Goal: Use online tool/utility: Use online tool/utility

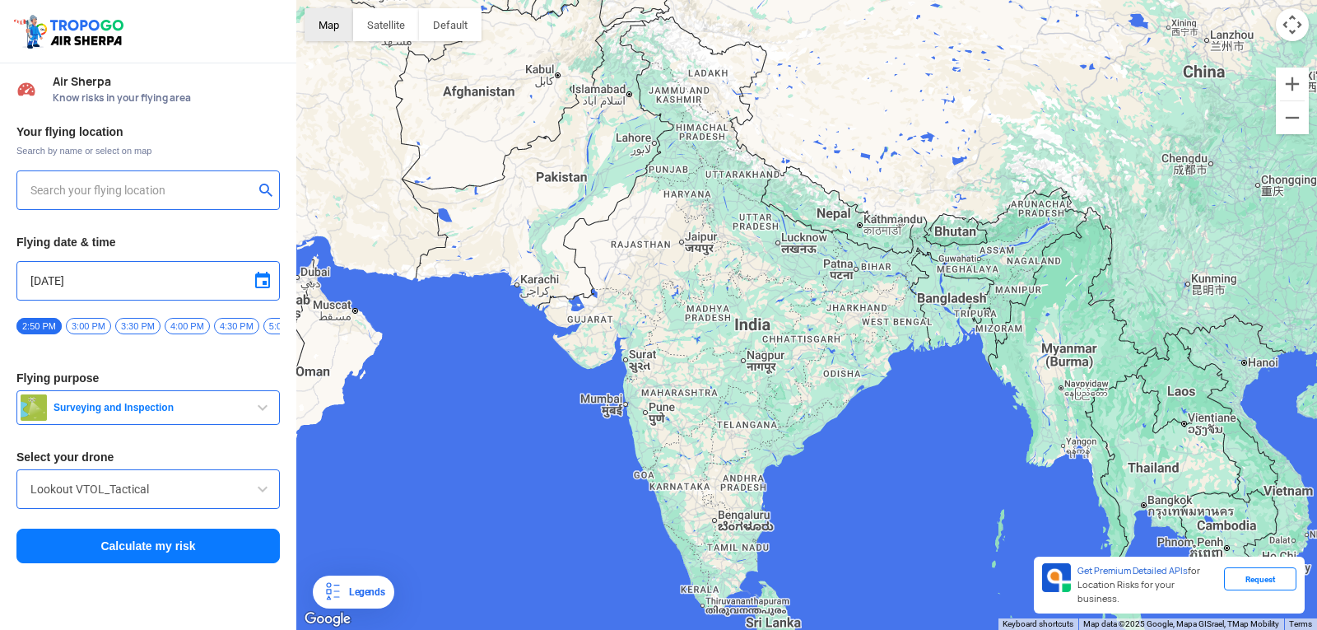
type input "[STREET_ADDRESS]"
click at [146, 409] on span "Surveying and Inspection" at bounding box center [150, 407] width 206 height 13
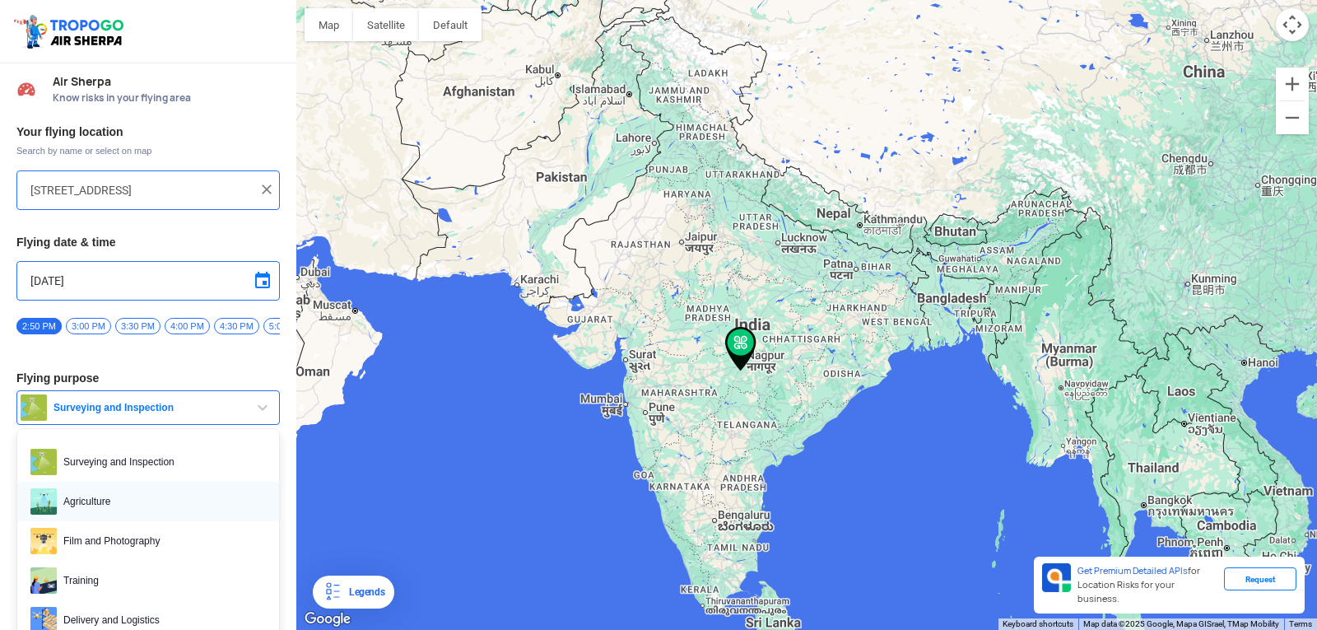
click at [139, 510] on span "Agriculture" at bounding box center [161, 501] width 209 height 26
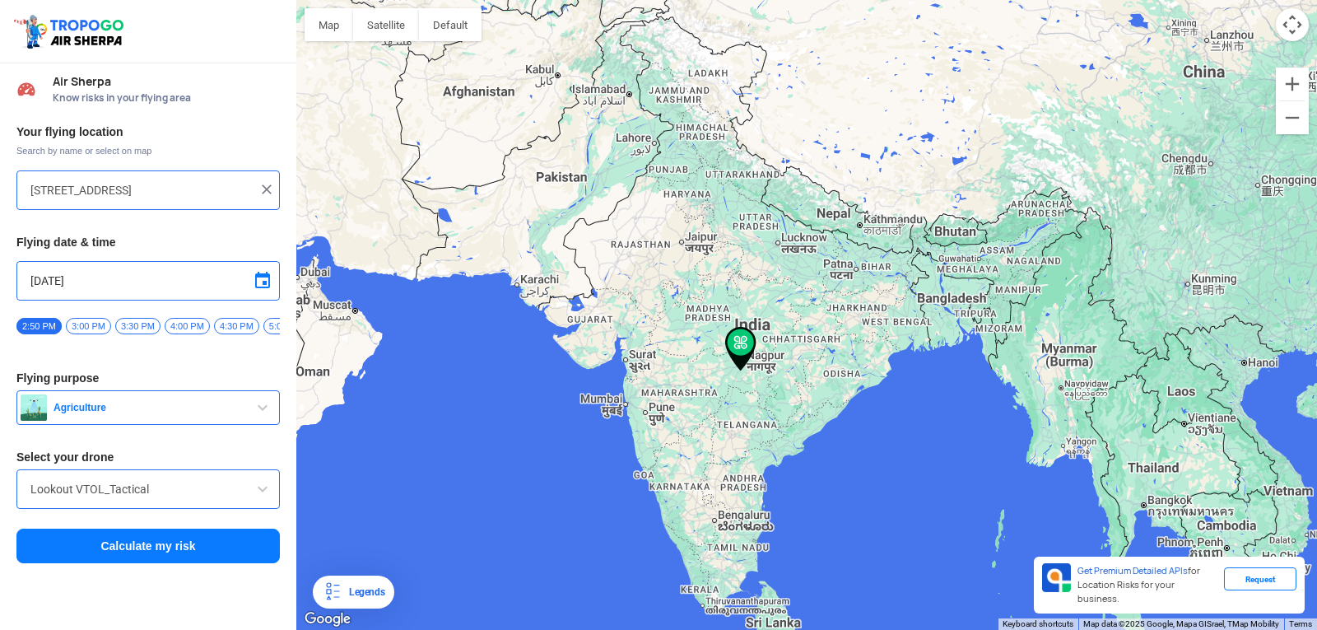
click at [138, 549] on button "Calculate my risk" at bounding box center [147, 546] width 263 height 35
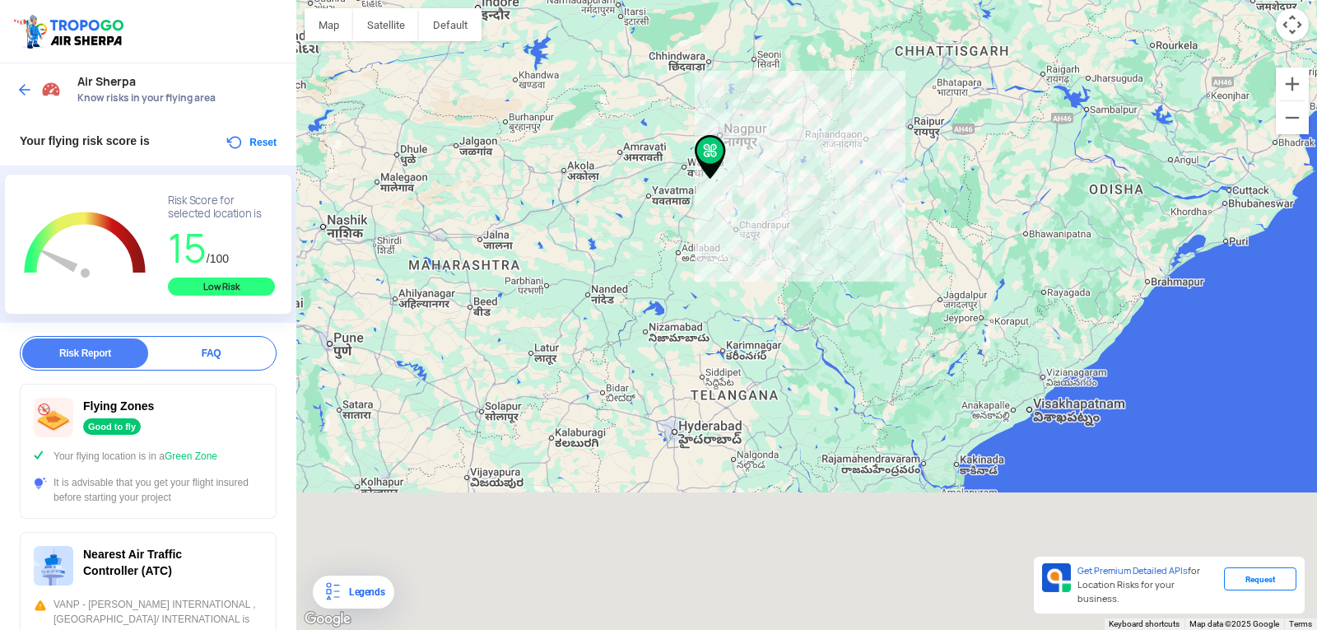
drag, startPoint x: 782, startPoint y: 514, endPoint x: 860, endPoint y: 249, distance: 276.4
click at [860, 249] on div at bounding box center [806, 315] width 1021 height 630
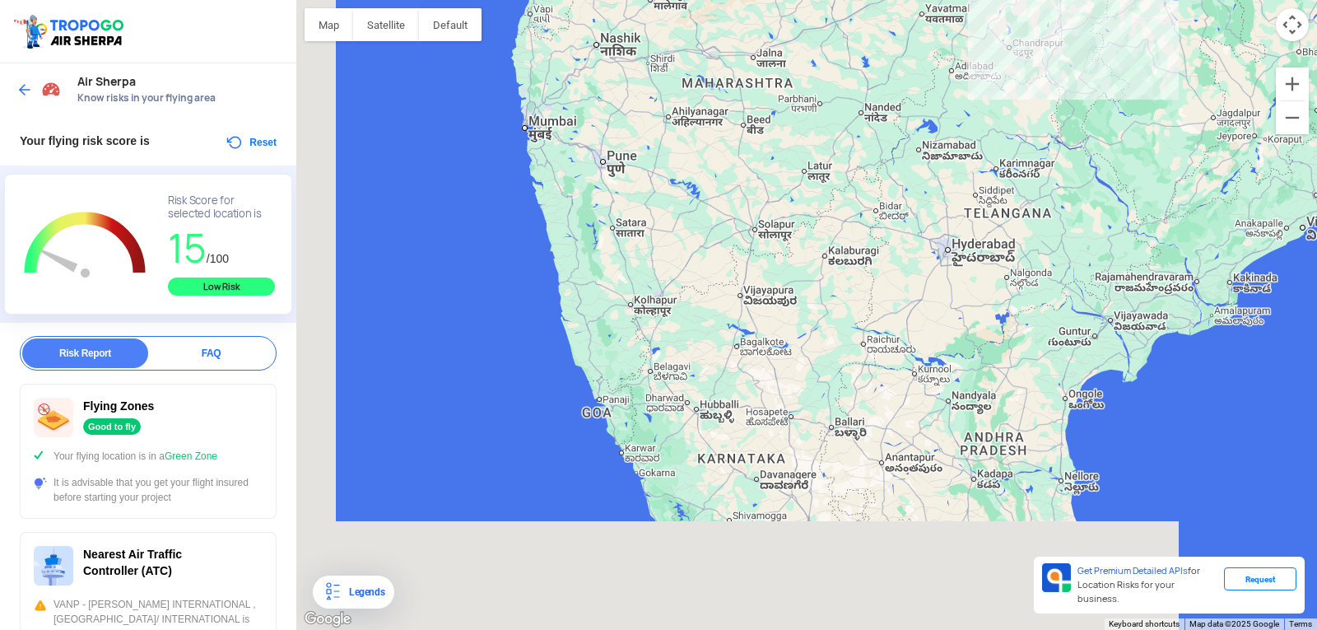
drag, startPoint x: 612, startPoint y: 456, endPoint x: 882, endPoint y: 289, distance: 317.6
click at [882, 289] on div at bounding box center [806, 315] width 1021 height 630
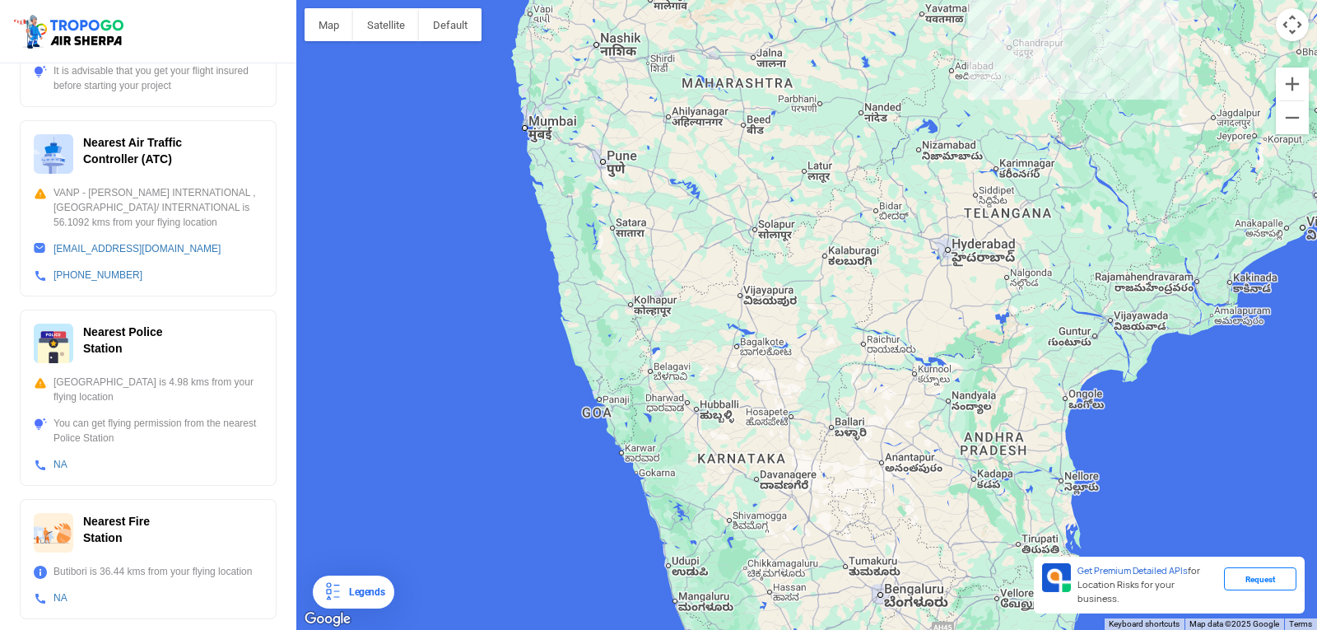
scroll to position [494, 0]
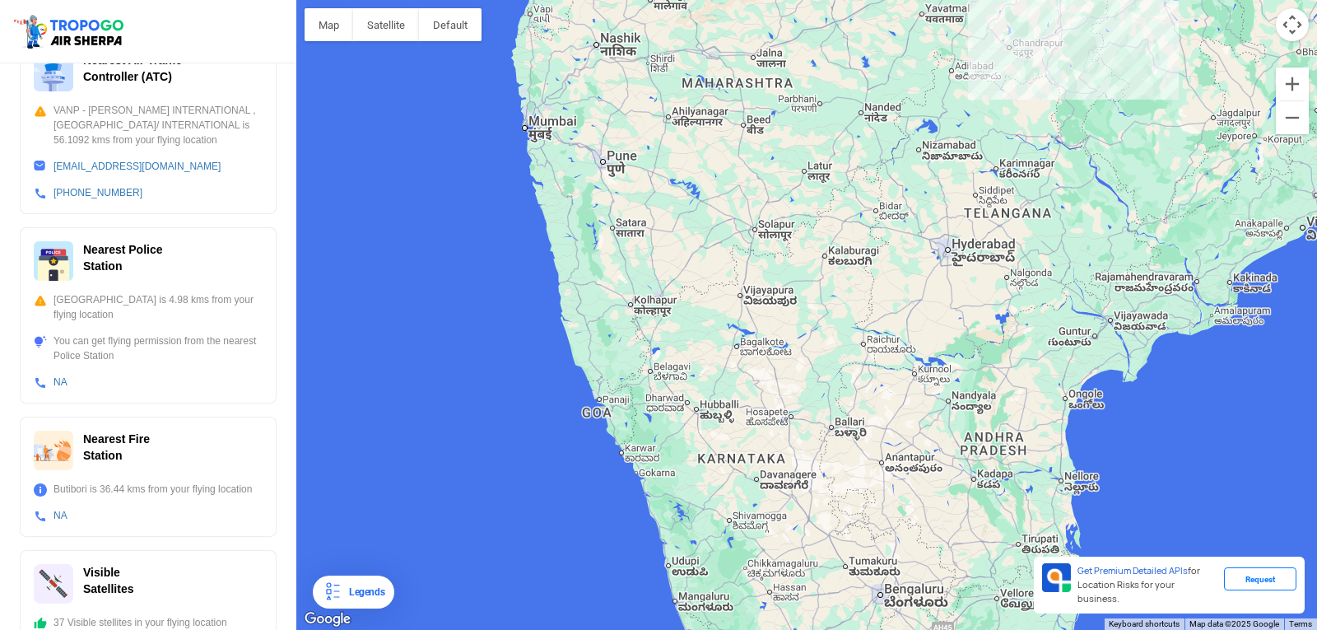
click at [664, 373] on div at bounding box center [806, 315] width 1021 height 630
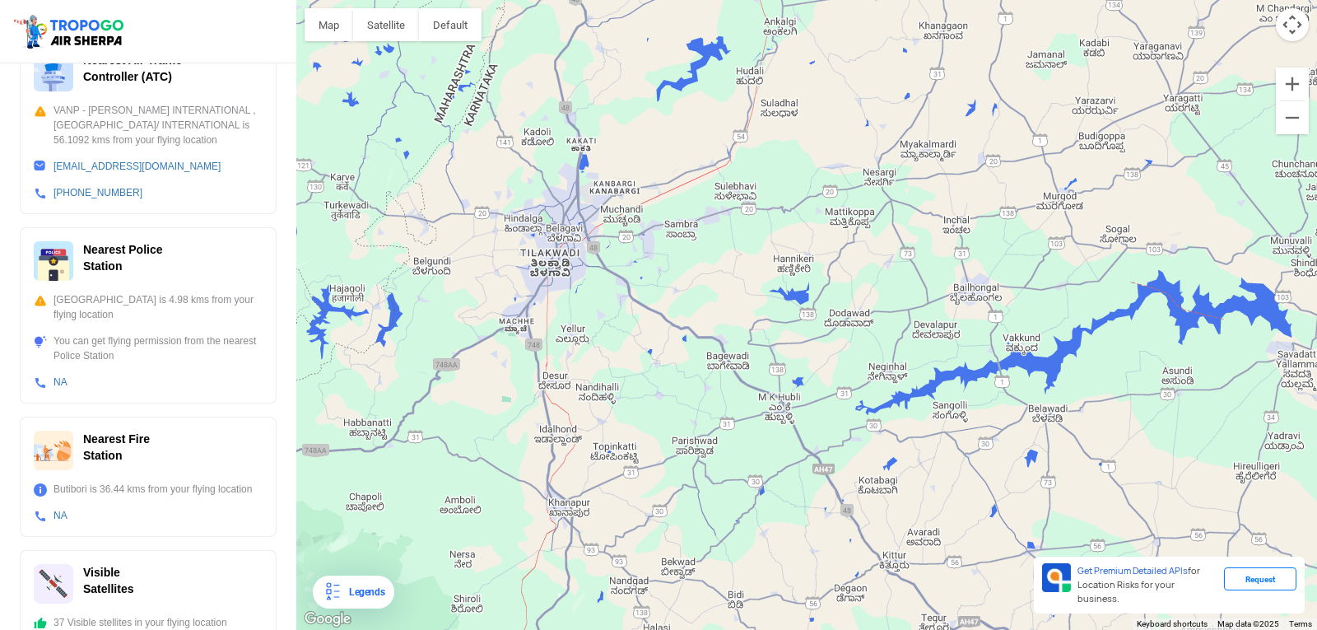
drag, startPoint x: 487, startPoint y: 375, endPoint x: 641, endPoint y: 277, distance: 182.0
click at [641, 277] on div at bounding box center [806, 315] width 1021 height 630
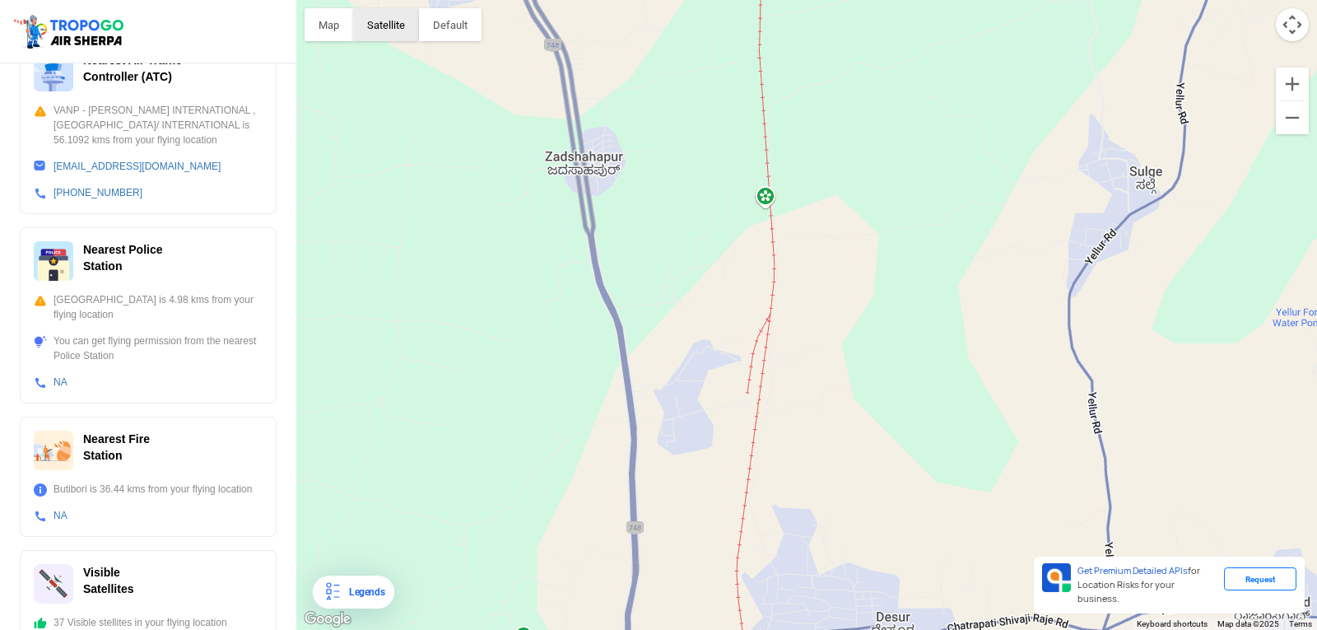
click at [391, 27] on button "Satellite" at bounding box center [386, 24] width 66 height 33
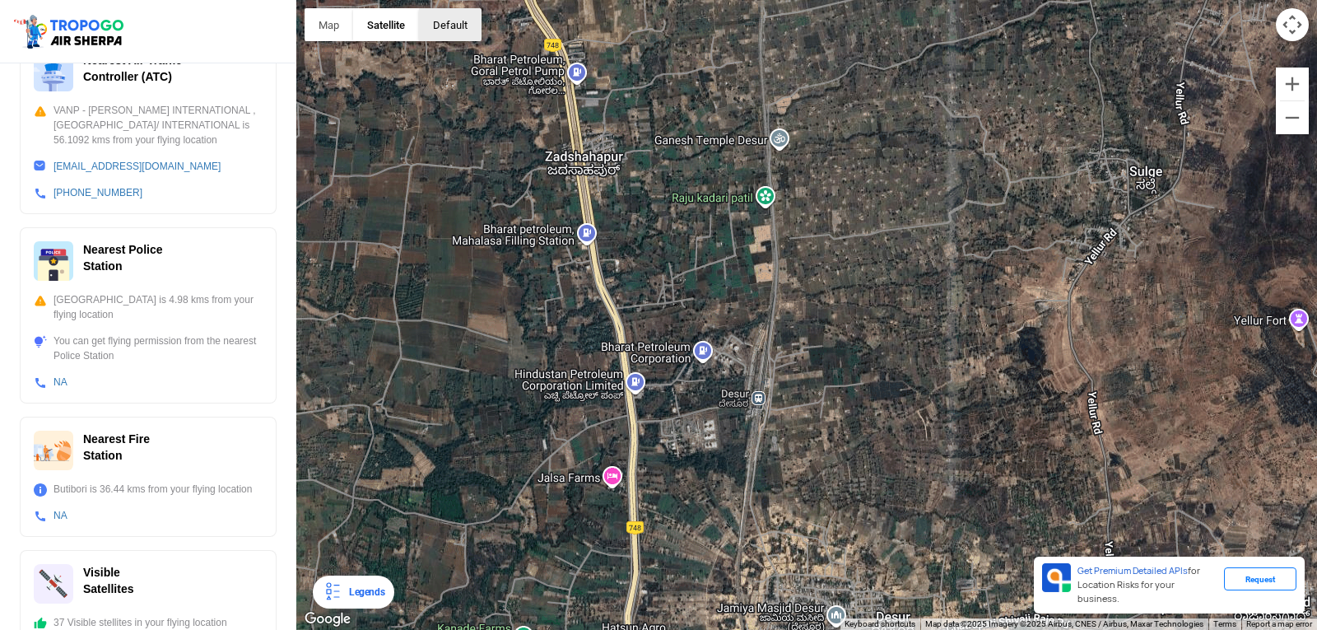
click at [454, 26] on button "button" at bounding box center [450, 24] width 63 height 33
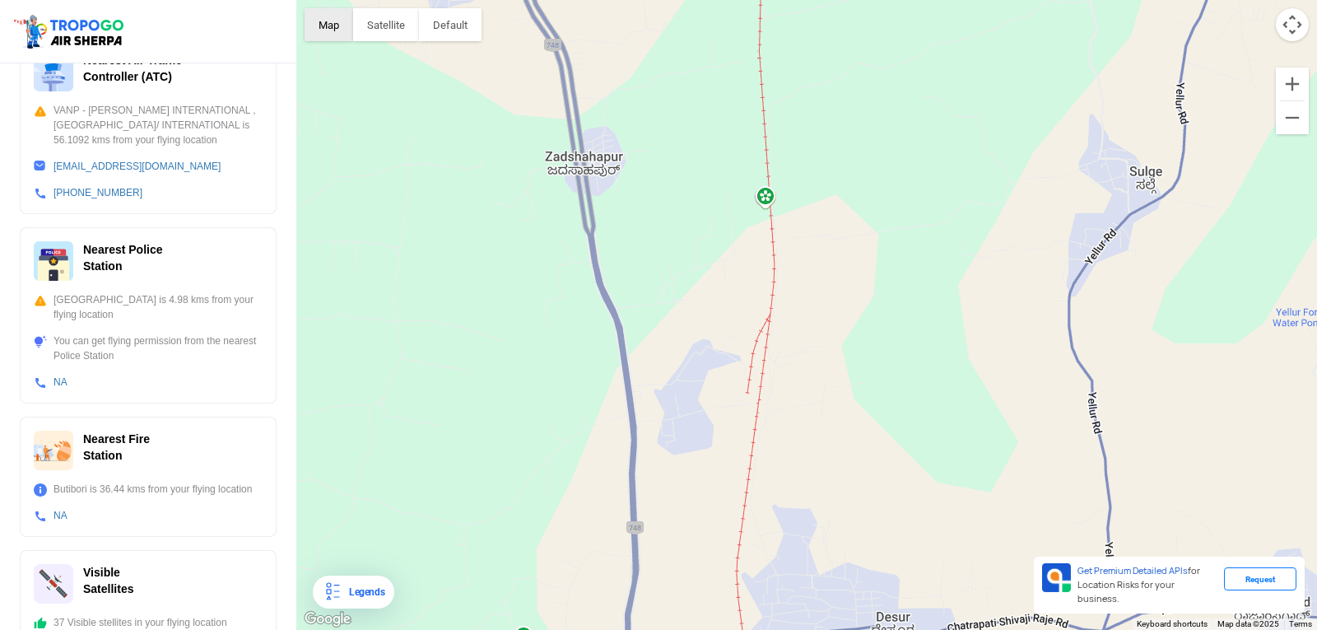
click at [336, 22] on button "Map" at bounding box center [329, 24] width 49 height 33
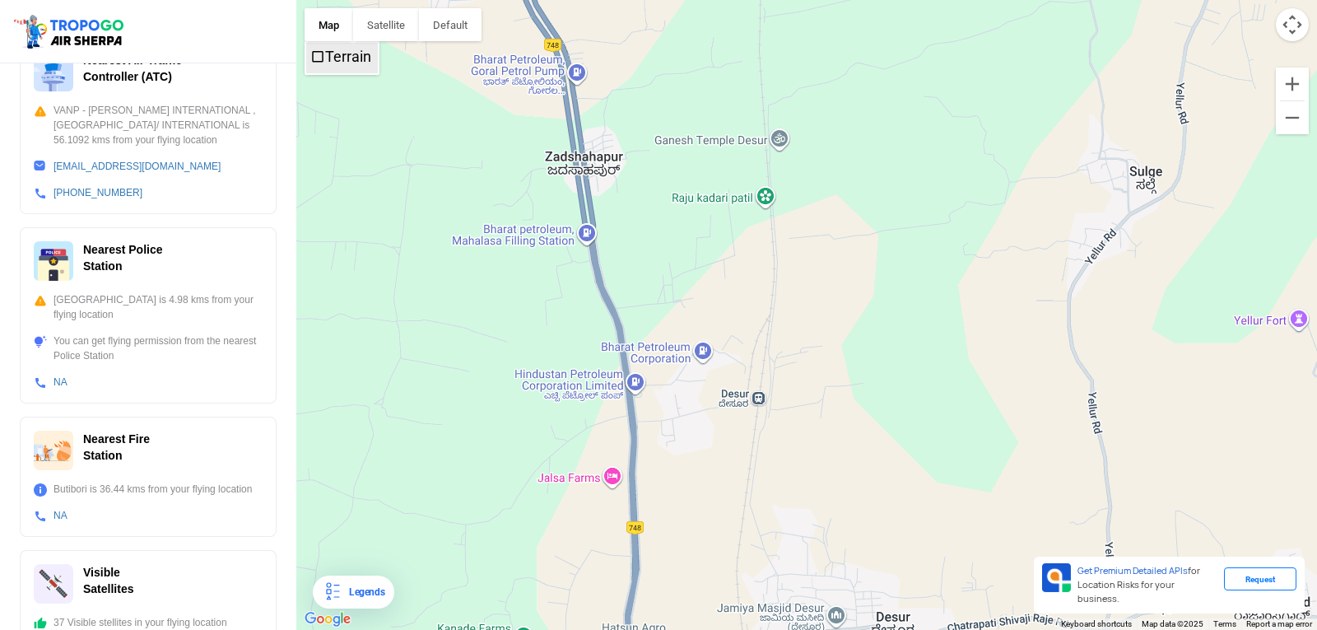
click at [335, 63] on label "Terrain" at bounding box center [348, 56] width 46 height 17
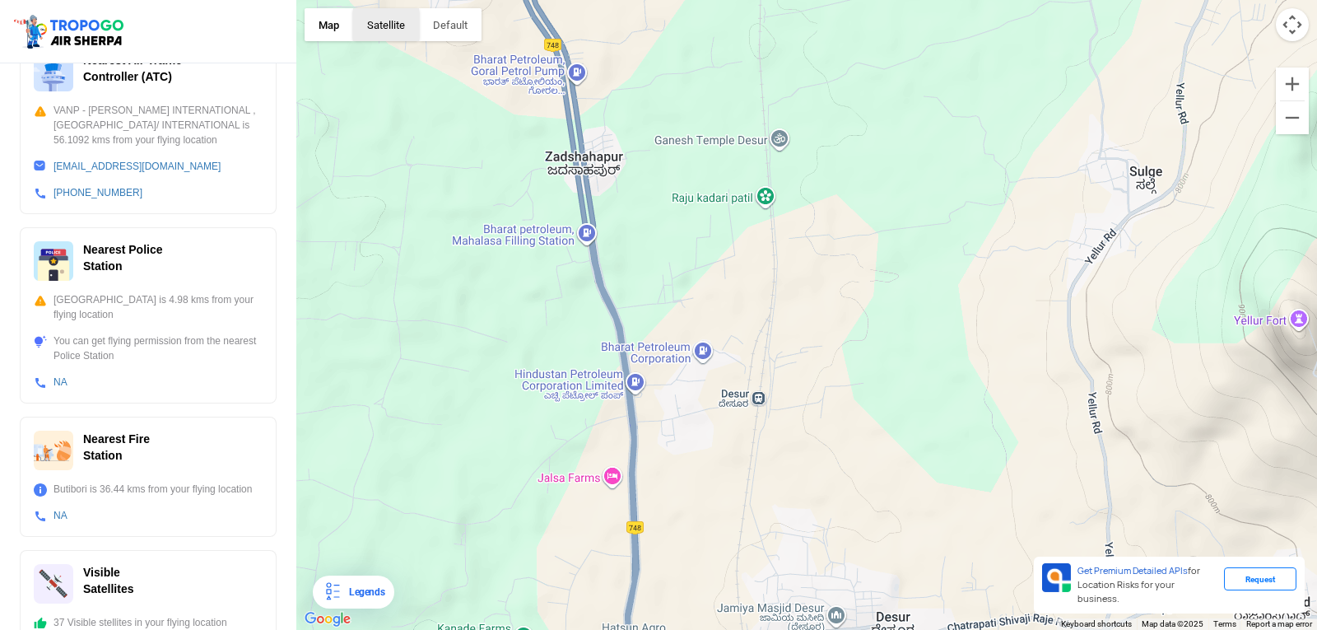
click at [371, 31] on button "Satellite" at bounding box center [386, 24] width 66 height 33
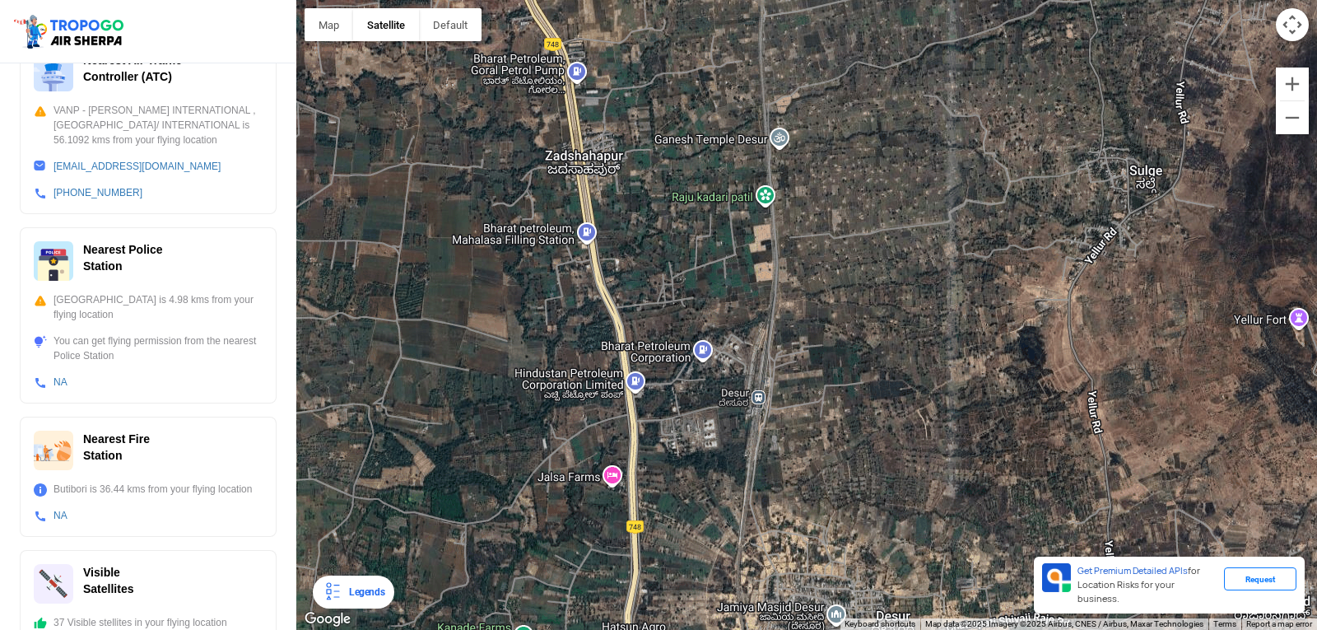
click at [347, 594] on div "Legends" at bounding box center [363, 592] width 42 height 20
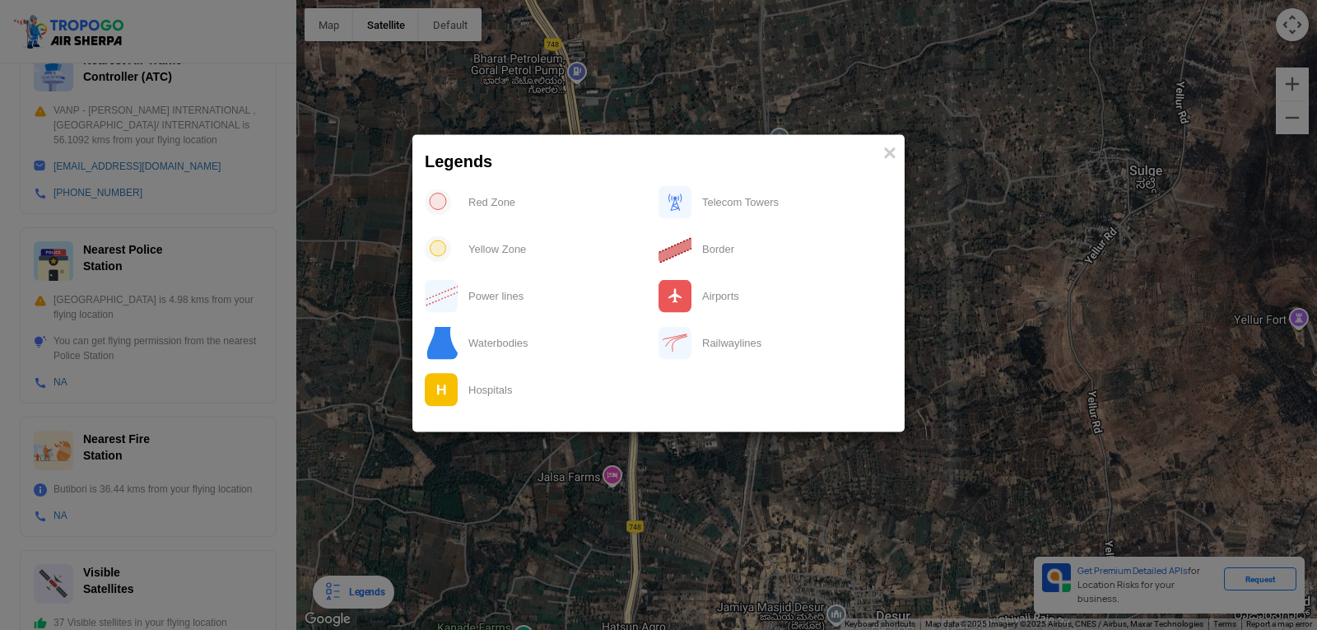
click at [455, 200] on div at bounding box center [442, 202] width 34 height 34
click at [444, 193] on img at bounding box center [438, 202] width 26 height 26
click at [442, 199] on img at bounding box center [438, 202] width 26 height 26
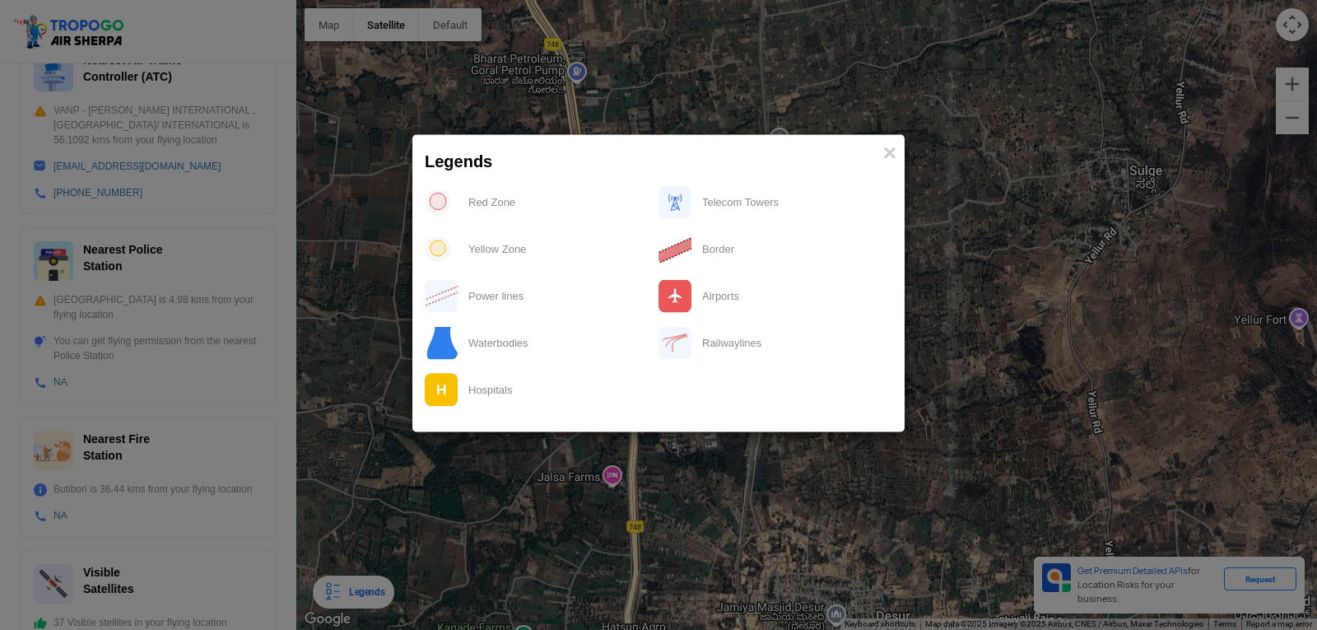
click at [442, 199] on img at bounding box center [438, 202] width 26 height 26
click at [464, 246] on div "Yellow Zone" at bounding box center [559, 249] width 200 height 34
click at [653, 263] on div "Yellow Zone" at bounding box center [559, 249] width 200 height 34
click at [883, 152] on span "×" at bounding box center [889, 153] width 13 height 26
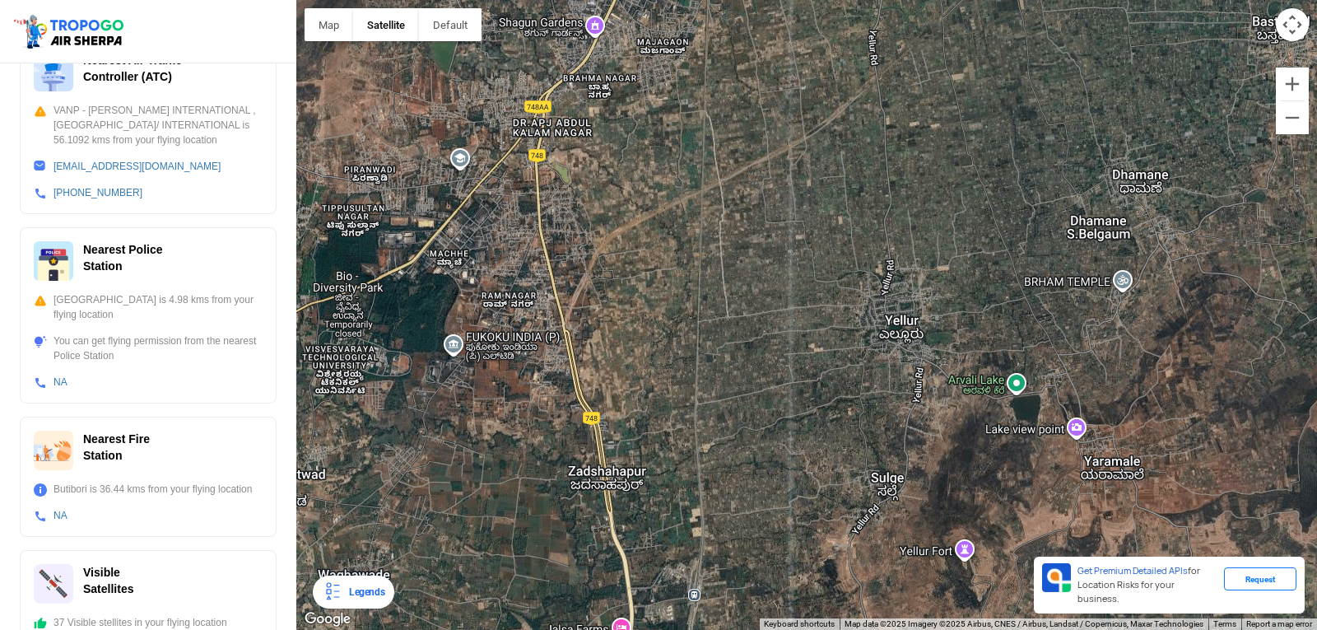
drag, startPoint x: 785, startPoint y: 276, endPoint x: 718, endPoint y: 489, distance: 223.6
click at [718, 490] on div at bounding box center [806, 315] width 1021 height 630
